Goal: Navigation & Orientation: Find specific page/section

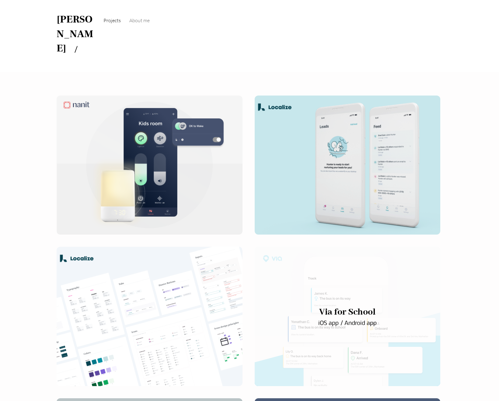
click at [293, 253] on div "main content" at bounding box center [348, 316] width 186 height 139
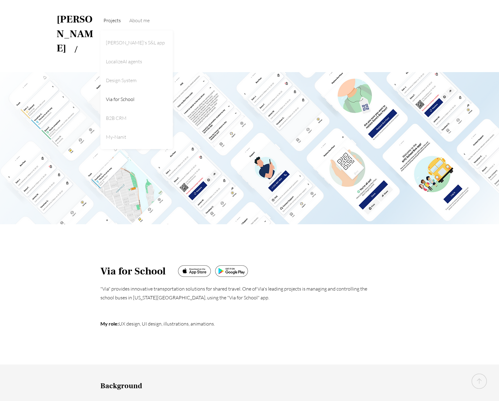
click at [106, 19] on span "Projects" at bounding box center [111, 20] width 17 height 6
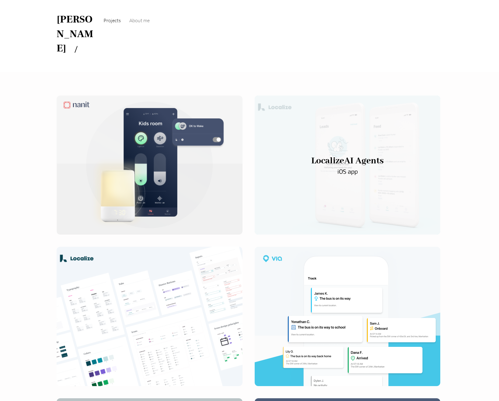
click at [331, 125] on div "main content" at bounding box center [348, 164] width 186 height 139
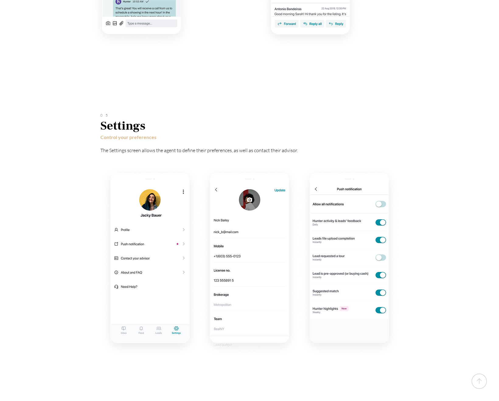
scroll to position [3596, 0]
